Goal: Transaction & Acquisition: Purchase product/service

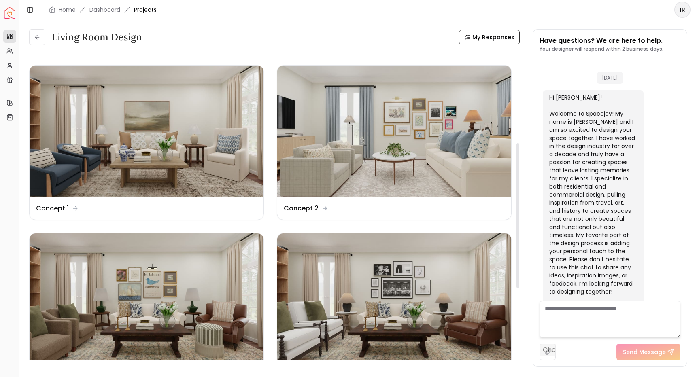
scroll to position [2202, 0]
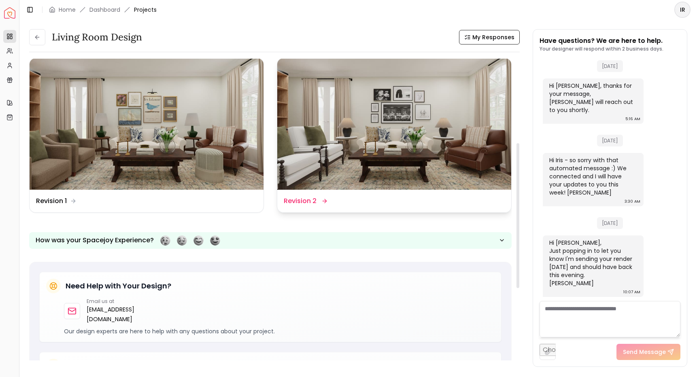
click at [416, 199] on div "Design Name Revision 2" at bounding box center [394, 201] width 221 height 10
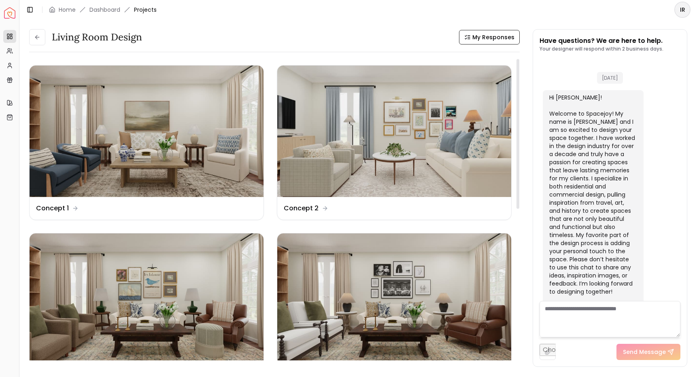
scroll to position [2202, 0]
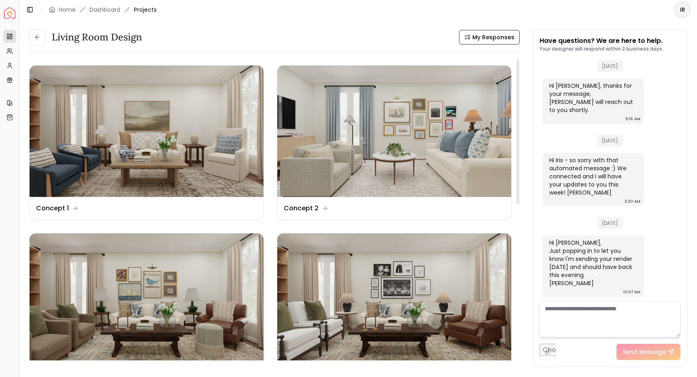
click at [175, 308] on img at bounding box center [147, 298] width 234 height 131
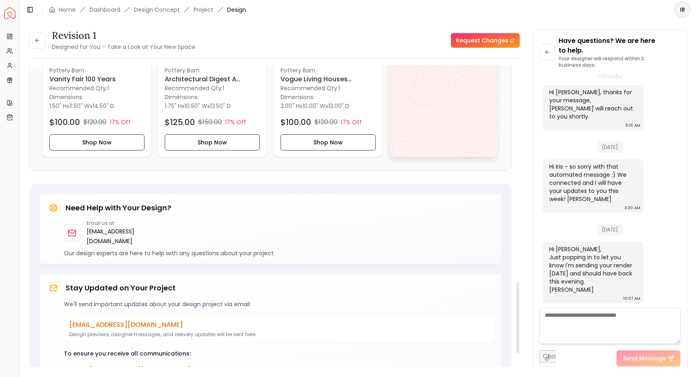
scroll to position [921, 0]
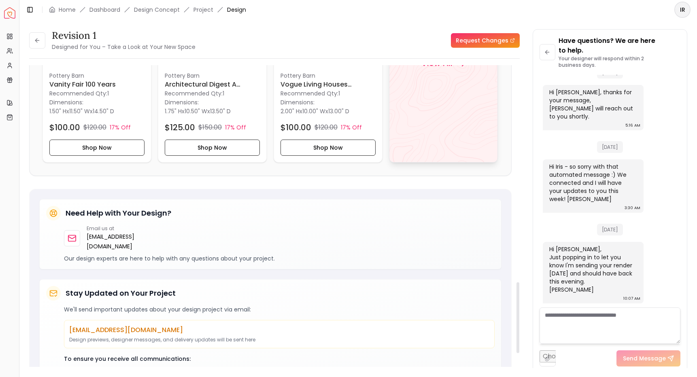
click at [462, 114] on div "View All" at bounding box center [443, 62] width 109 height 199
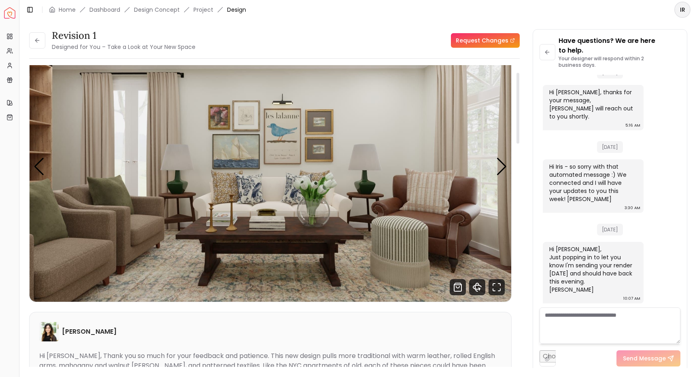
scroll to position [35, 0]
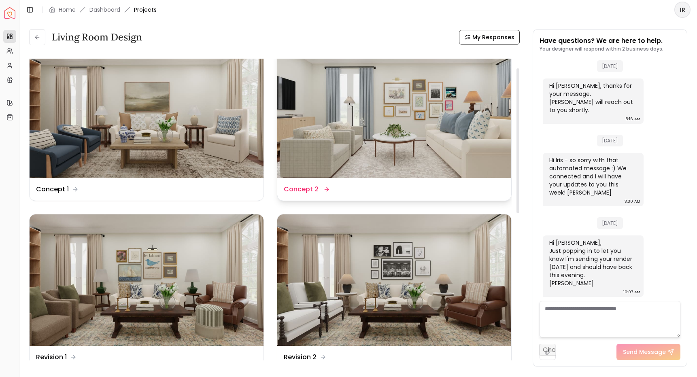
scroll to position [21, 0]
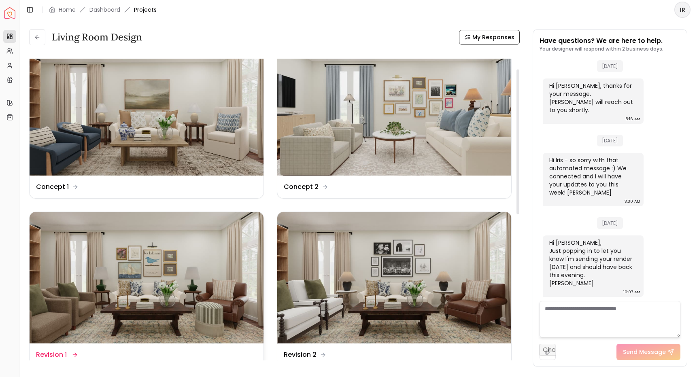
click at [229, 273] on img at bounding box center [147, 277] width 234 height 131
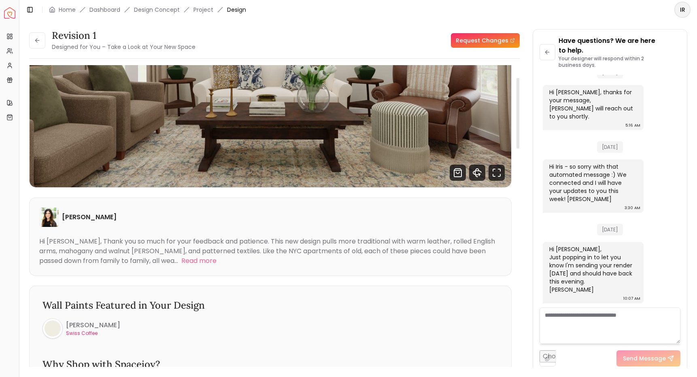
scroll to position [198, 0]
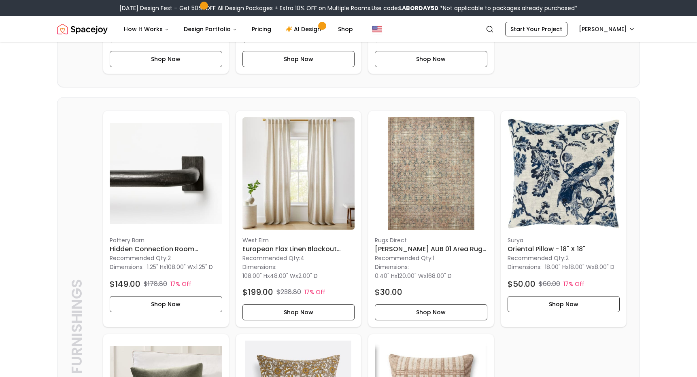
scroll to position [596, 0]
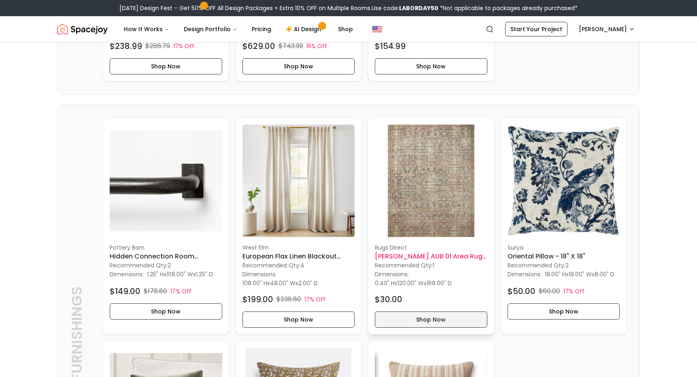
click at [430, 328] on button "Shop Now" at bounding box center [431, 319] width 112 height 16
click at [509, 0] on div "[DATE] Design Fest – Get 50% OFF All Design Packages + Extra 10% OFF on Multipl…" at bounding box center [348, 8] width 697 height 16
